Goal: Information Seeking & Learning: Learn about a topic

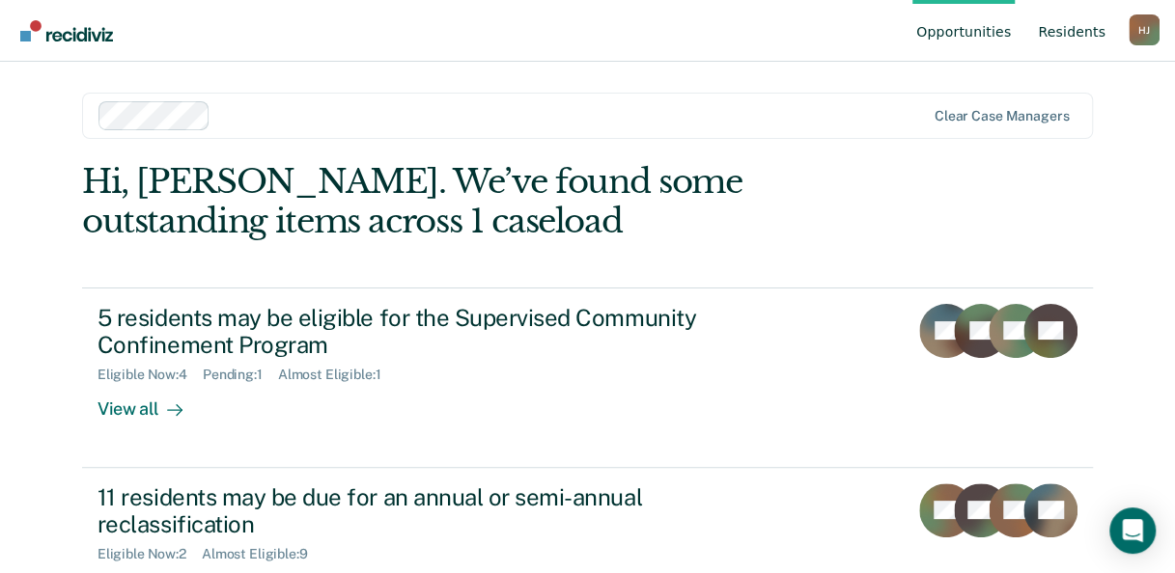
click at [1067, 39] on link "Resident s" at bounding box center [1071, 31] width 75 height 62
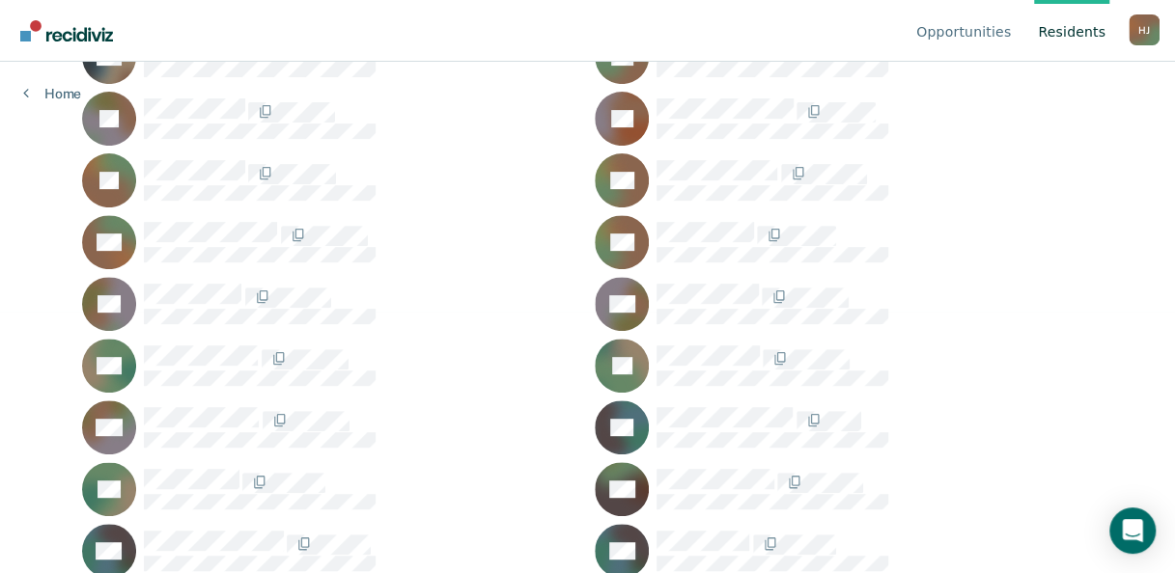
scroll to position [290, 0]
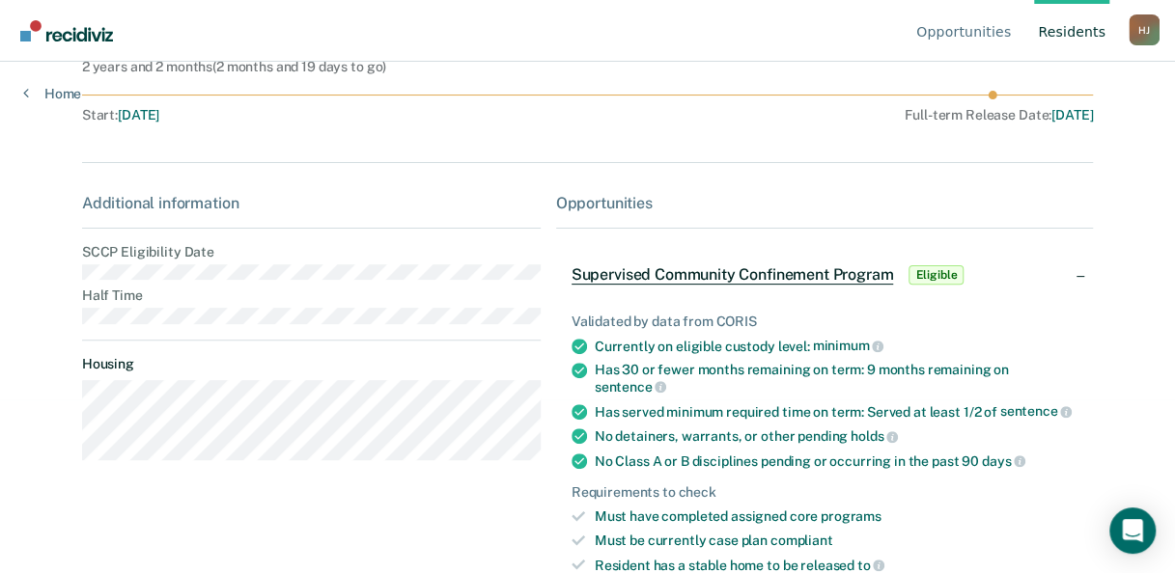
scroll to position [193, 0]
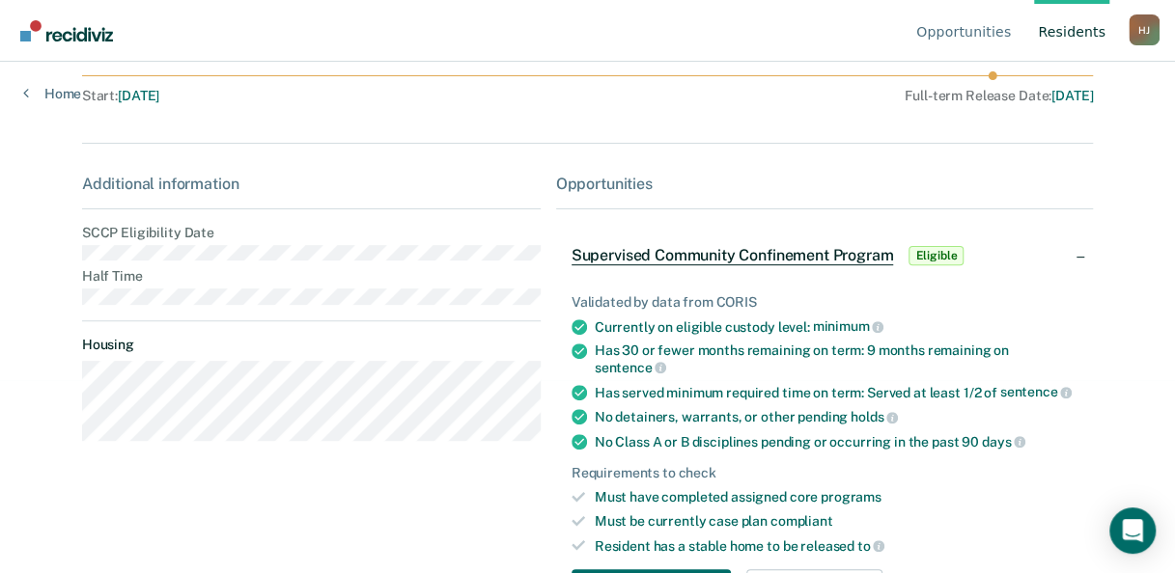
click at [1068, 39] on link "Resident s" at bounding box center [1071, 31] width 75 height 62
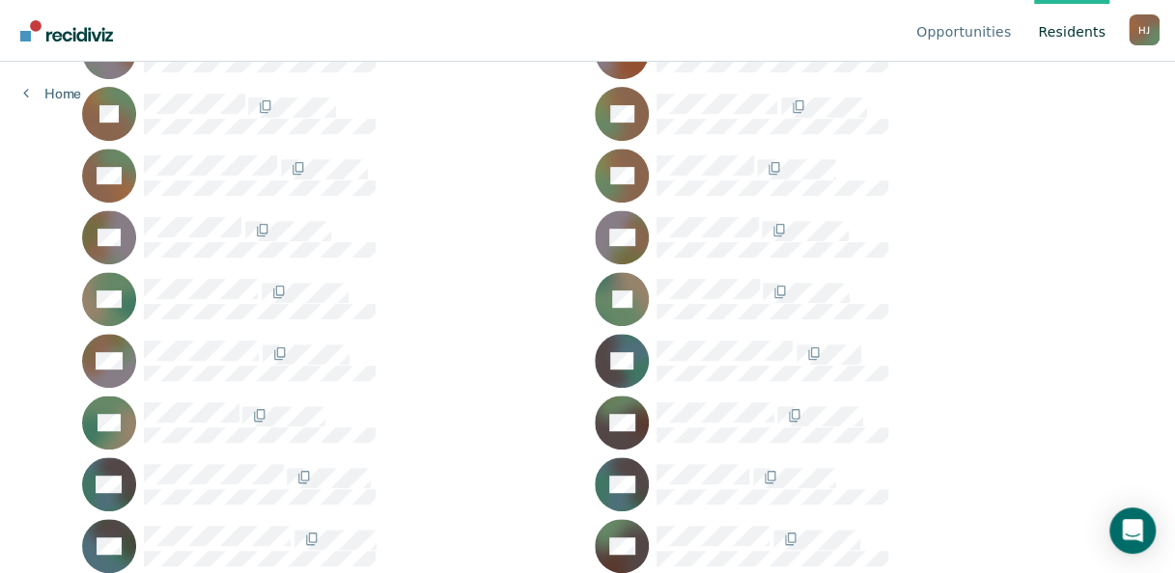
scroll to position [386, 0]
